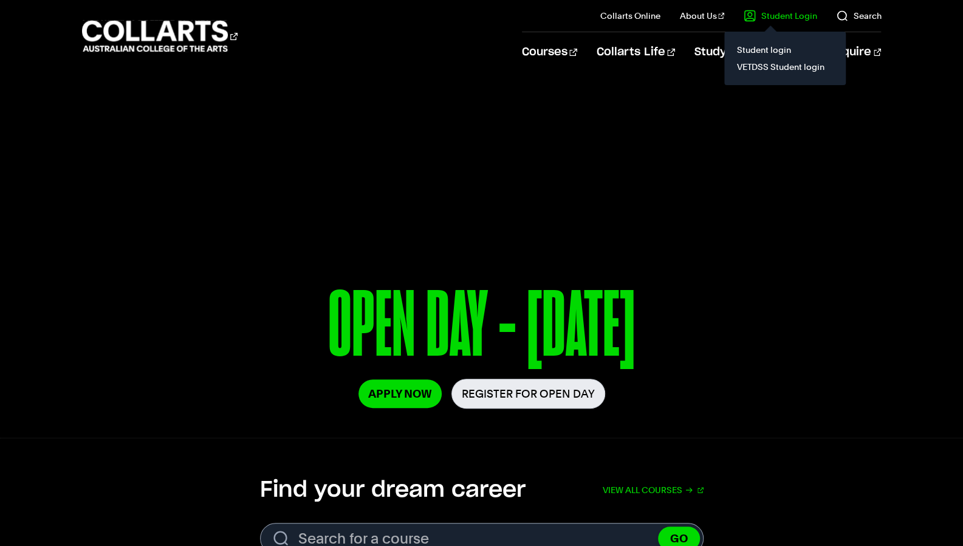
click at [771, 15] on link "Student Login" at bounding box center [780, 16] width 73 height 12
click at [767, 47] on link "Student login" at bounding box center [785, 49] width 102 height 17
click at [787, 66] on link "VETDSS Student login" at bounding box center [785, 66] width 102 height 17
click at [763, 69] on link "VETDSS Student login" at bounding box center [785, 66] width 102 height 17
